Goal: Complete application form

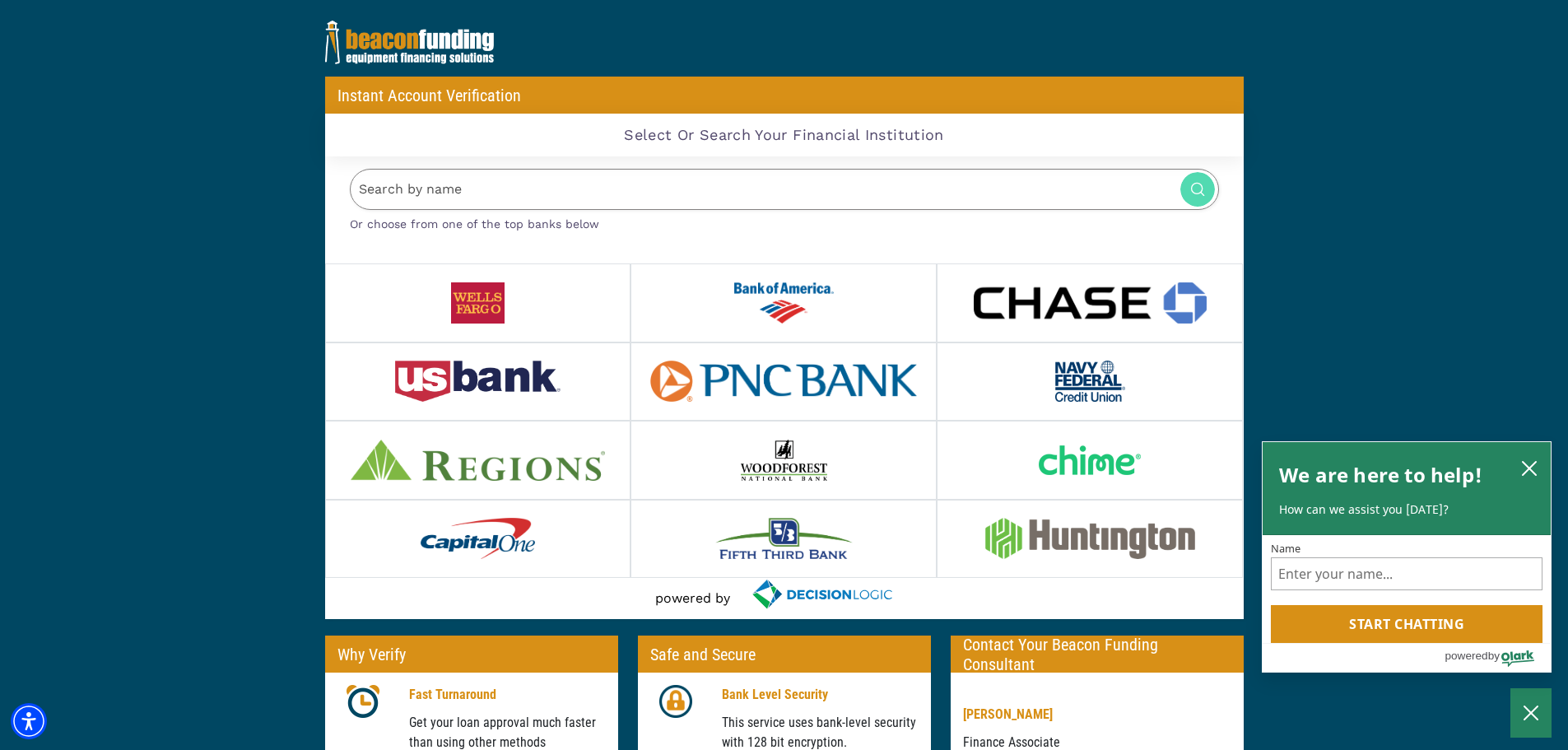
drag, startPoint x: 757, startPoint y: 302, endPoint x: 768, endPoint y: 292, distance: 14.9
click at [768, 292] on img at bounding box center [784, 303] width 100 height 41
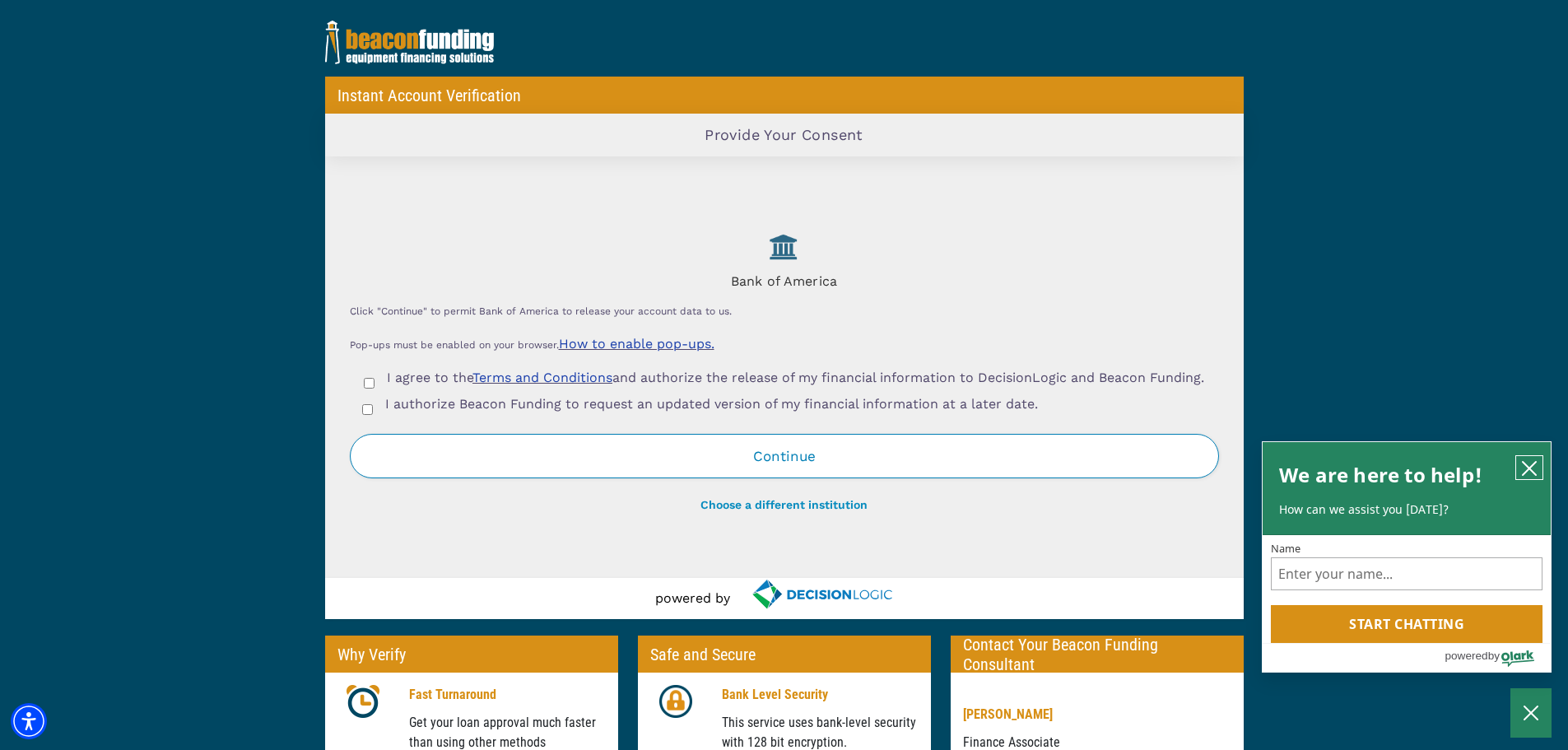
click at [1520, 465] on button "close chatbox" at bounding box center [1529, 468] width 26 height 23
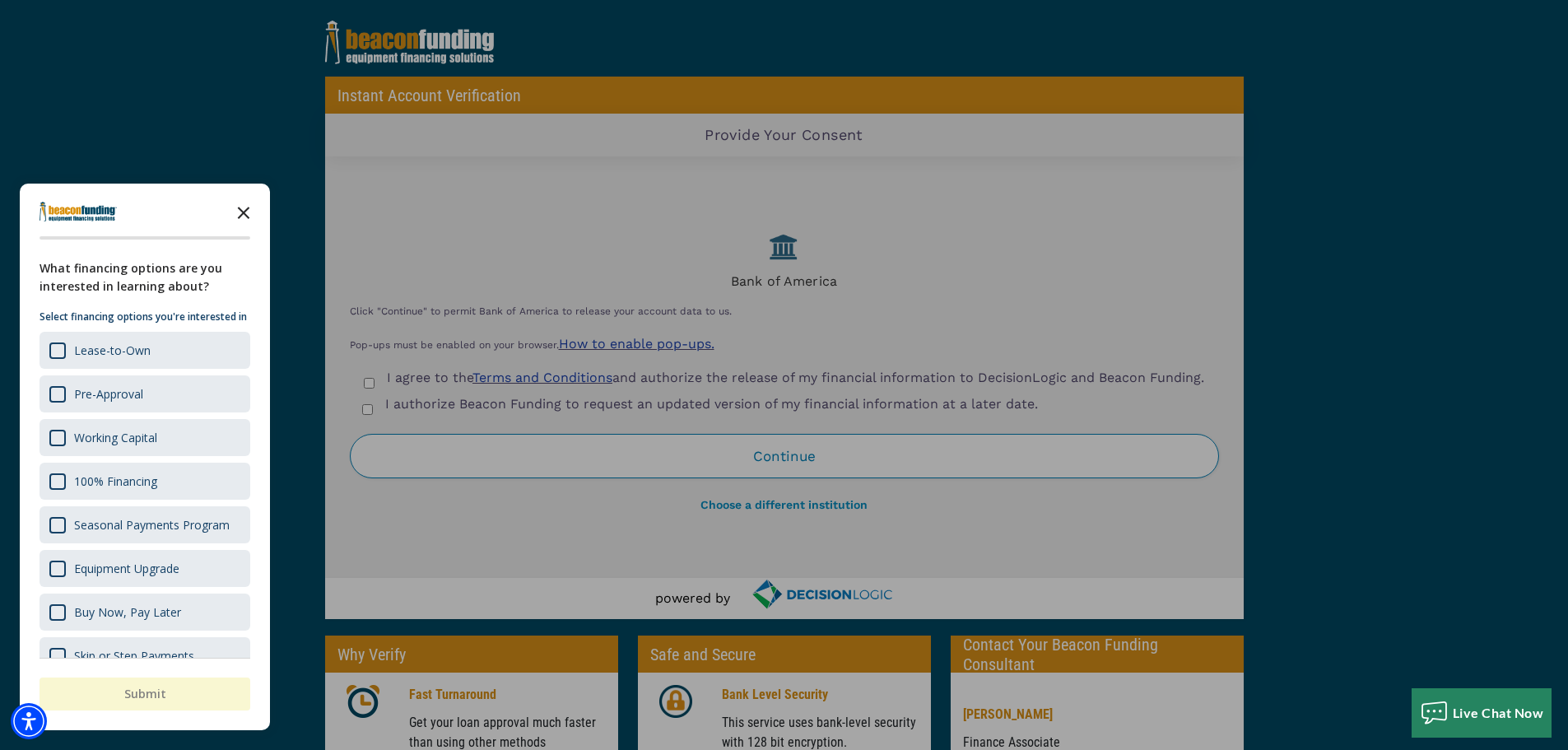
click at [251, 201] on icon "Close the survey" at bounding box center [243, 211] width 33 height 33
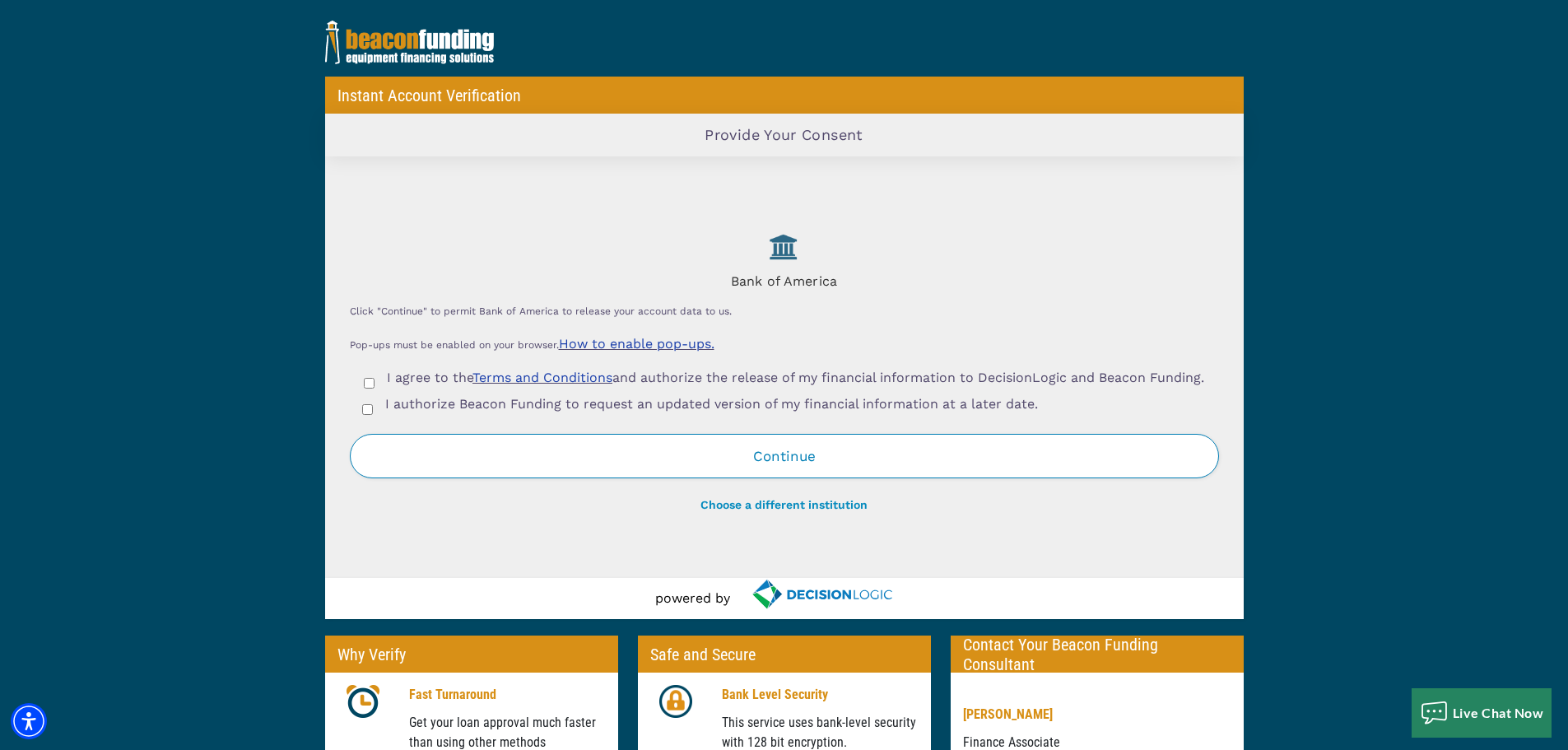
click at [366, 384] on input "I agree to the Terms and Conditions and authorize the release of my financial i…" at bounding box center [369, 383] width 11 height 11
checkbox input "true"
click at [367, 413] on div "I authorize Beacon Funding to request an updated version of my financial inform…" at bounding box center [784, 407] width 869 height 26
click at [370, 415] on input "I authorize Beacon Funding to request an updated version of my financial inform…" at bounding box center [368, 410] width 11 height 11
checkbox input "true"
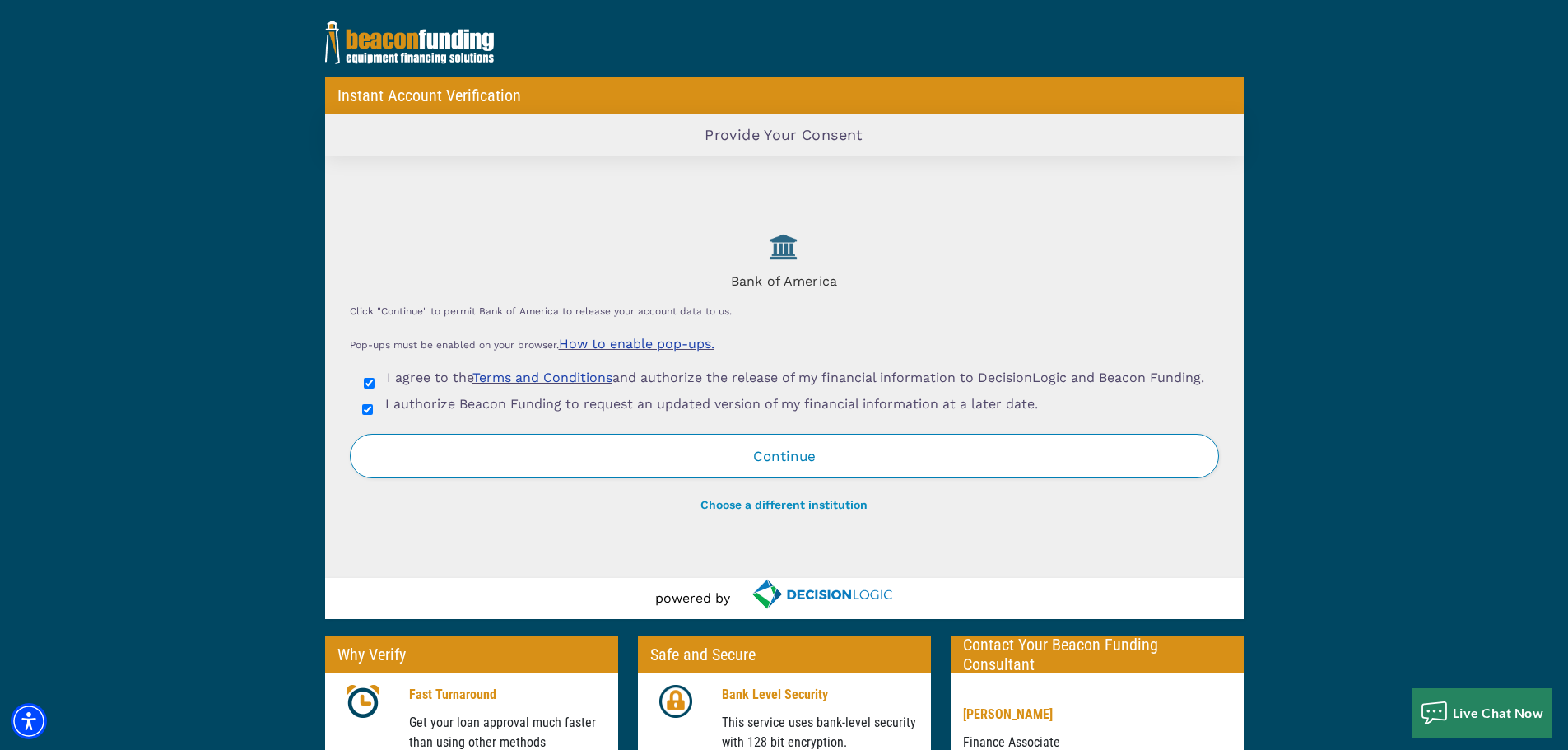
click at [758, 451] on button "Continue" at bounding box center [784, 456] width 869 height 45
